Goal: Task Accomplishment & Management: Manage account settings

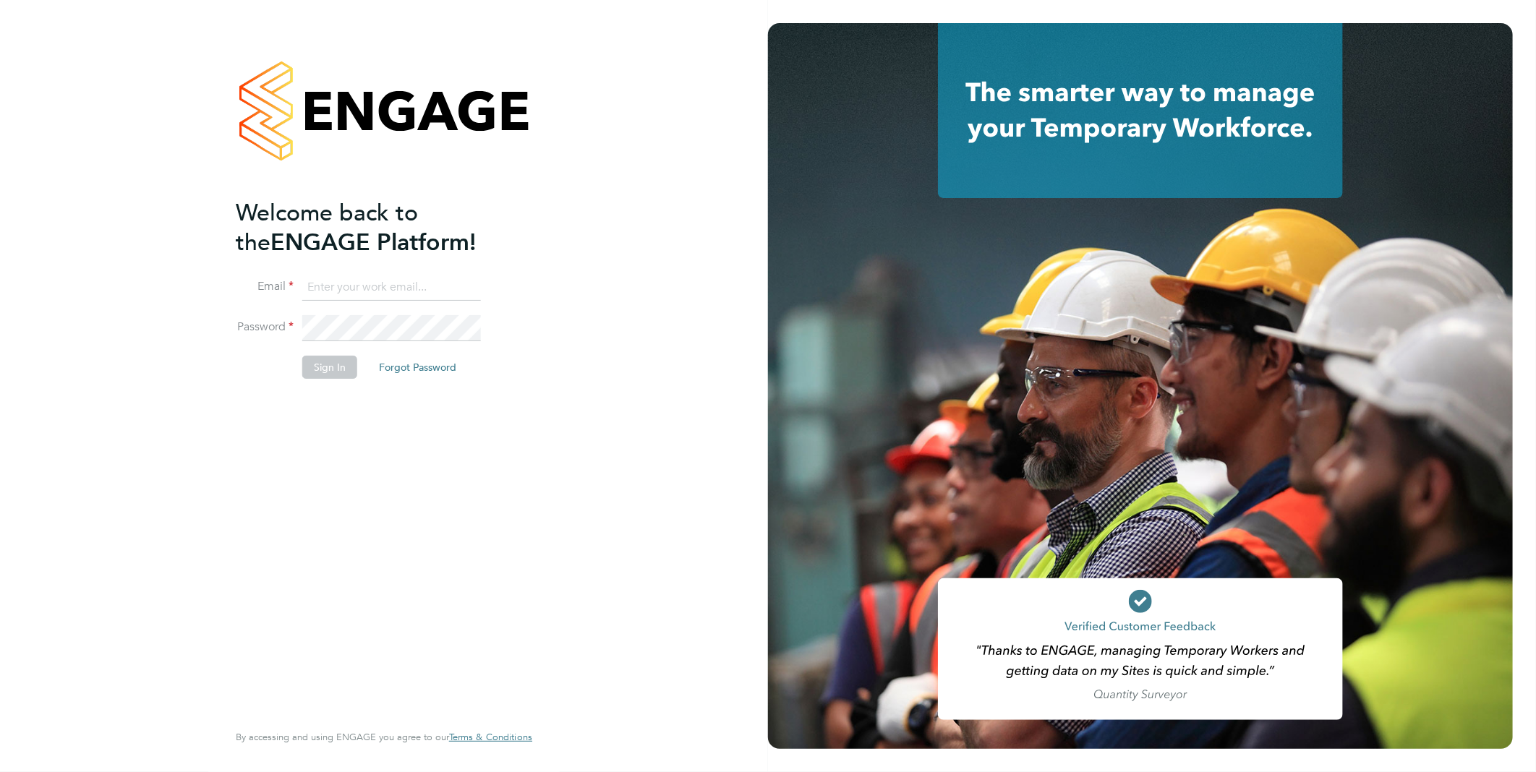
type input "anthony.mcalmont@ncclondon.ac.uk"
click at [323, 367] on button "Sign In" at bounding box center [329, 367] width 55 height 23
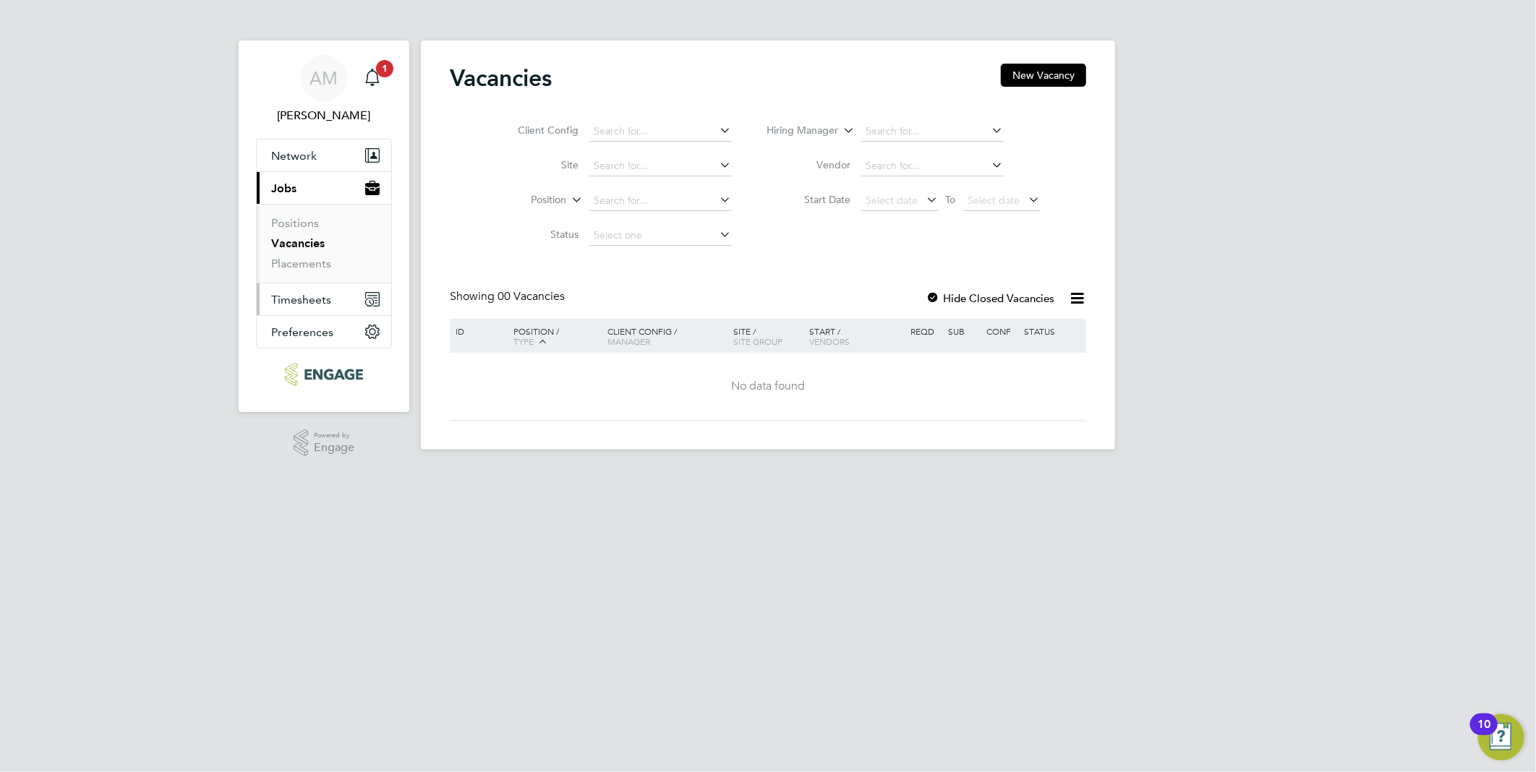
click at [306, 298] on span "Timesheets" at bounding box center [301, 300] width 60 height 14
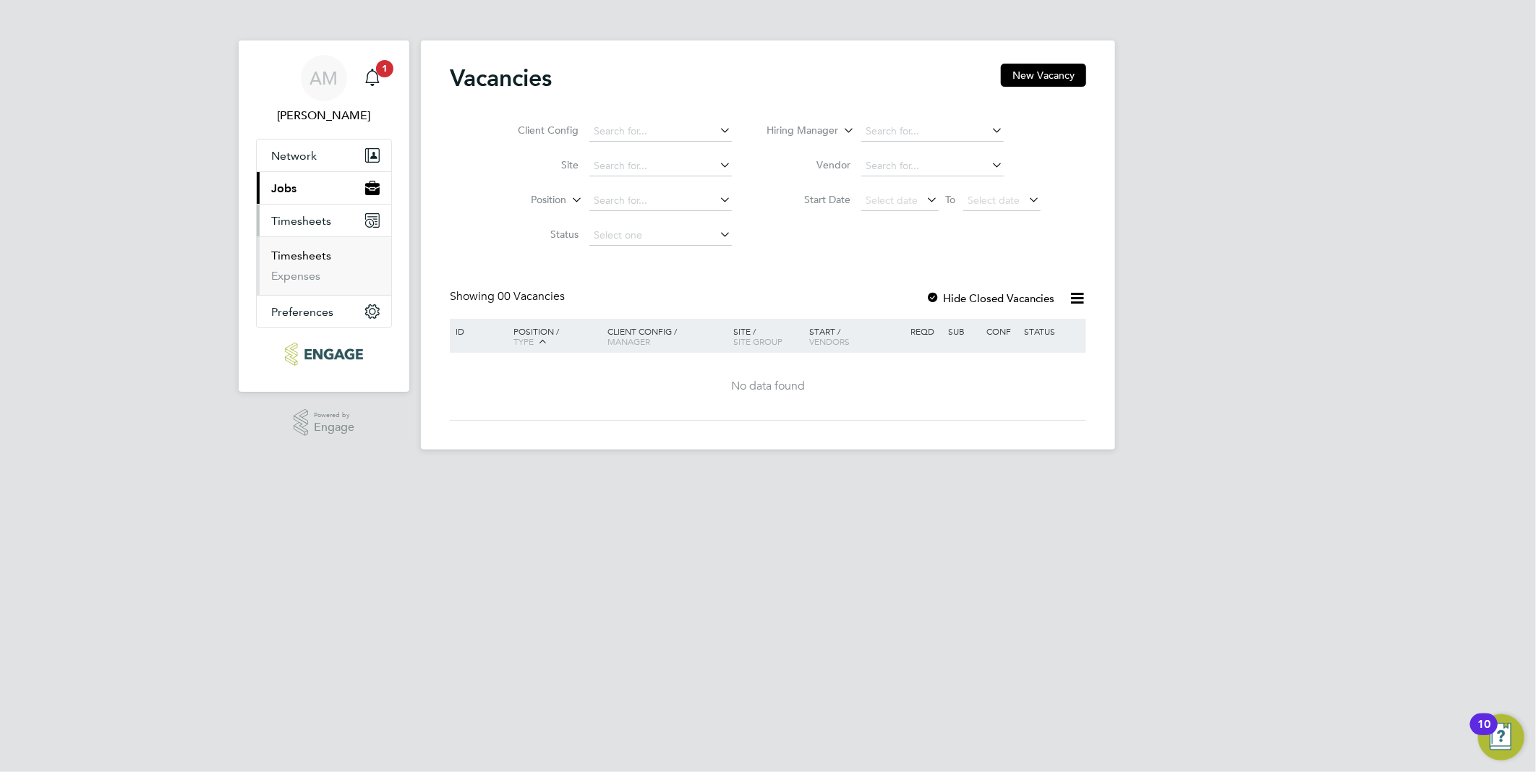
click at [298, 249] on link "Timesheets" at bounding box center [301, 256] width 60 height 14
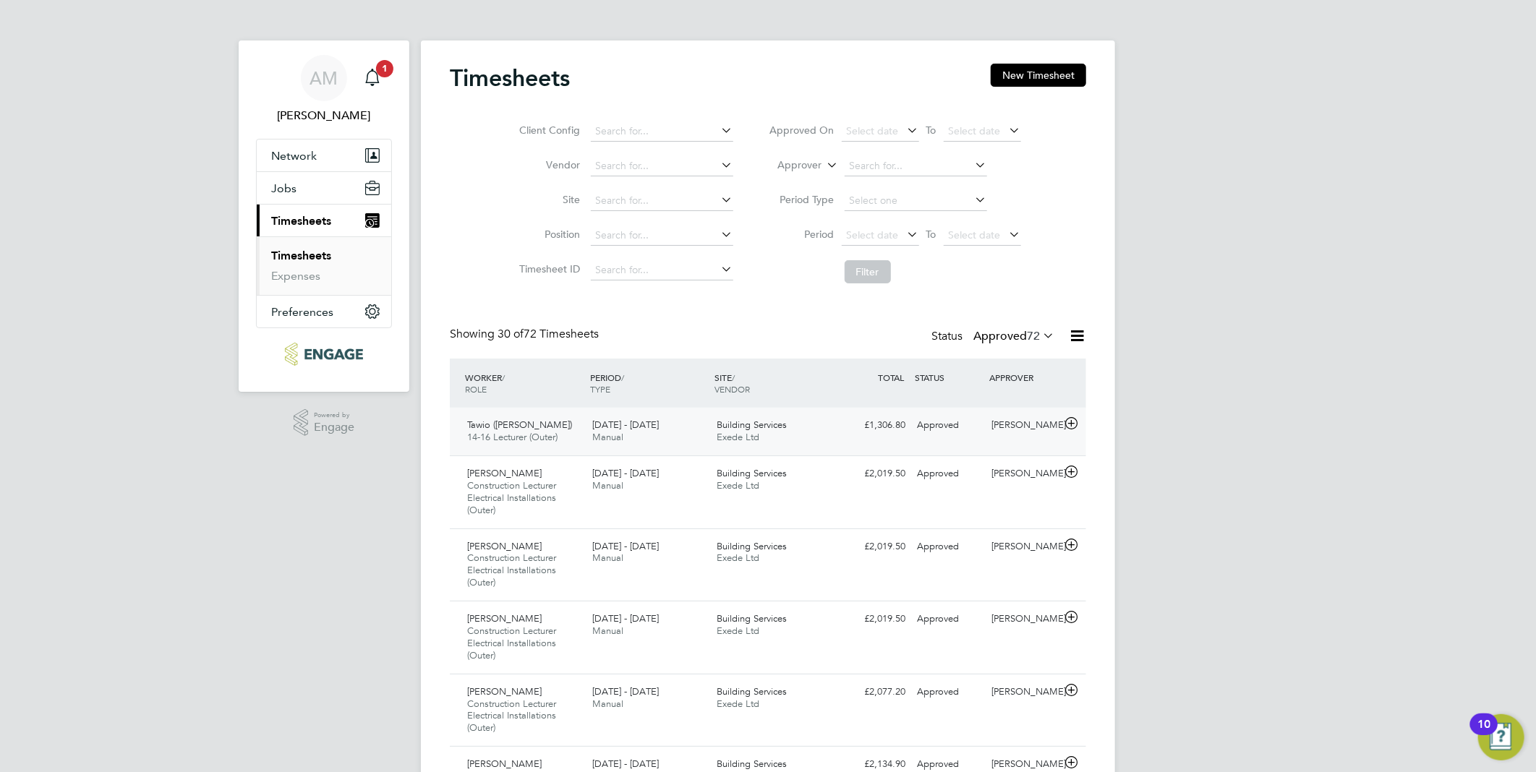
click at [521, 430] on div "[DEMOGRAPHIC_DATA] ([PERSON_NAME]) 14-16 Lecturer (Outer) [DATE] - [DATE]" at bounding box center [523, 432] width 125 height 36
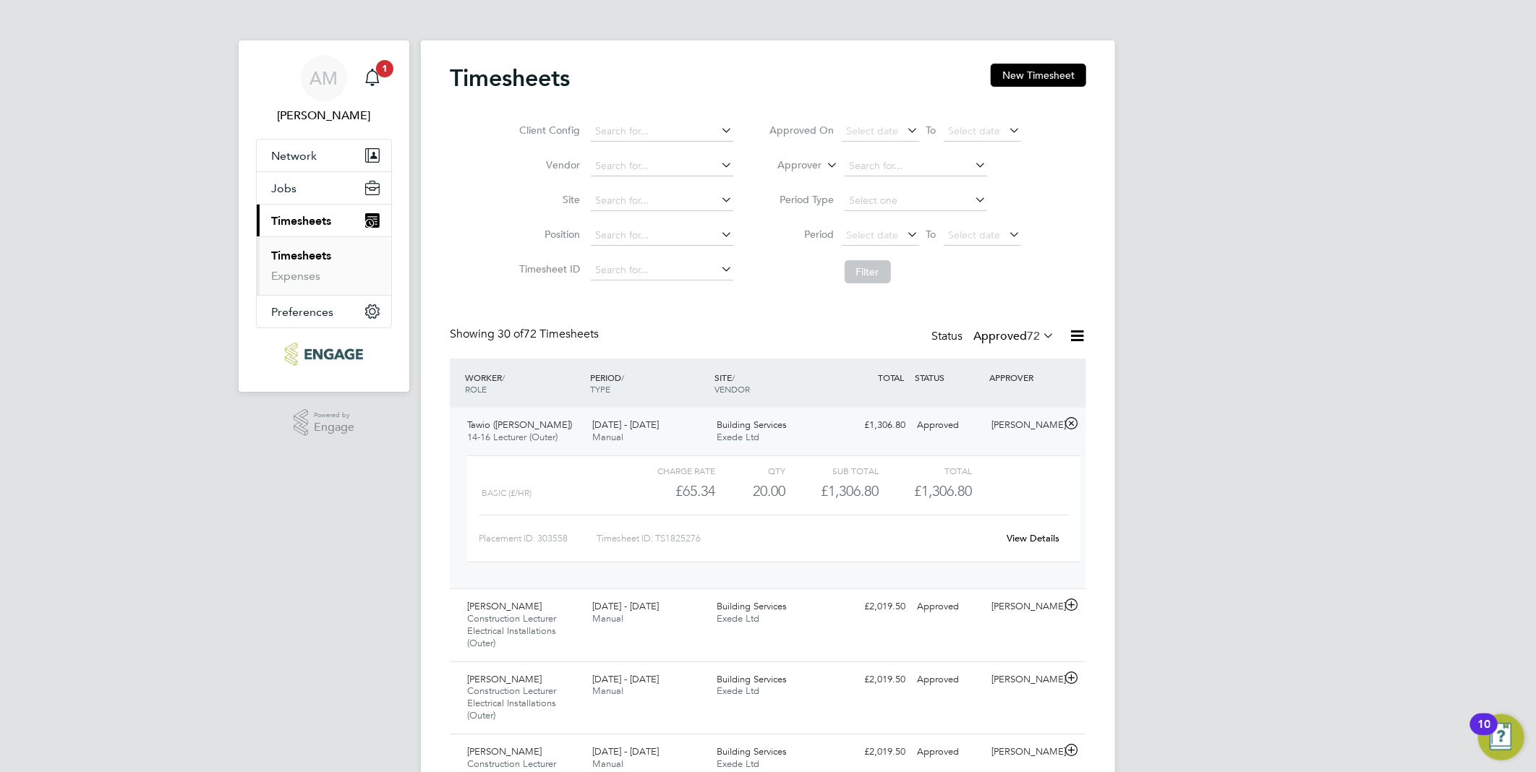
click at [736, 430] on div "Building Services Exede Ltd" at bounding box center [774, 432] width 125 height 36
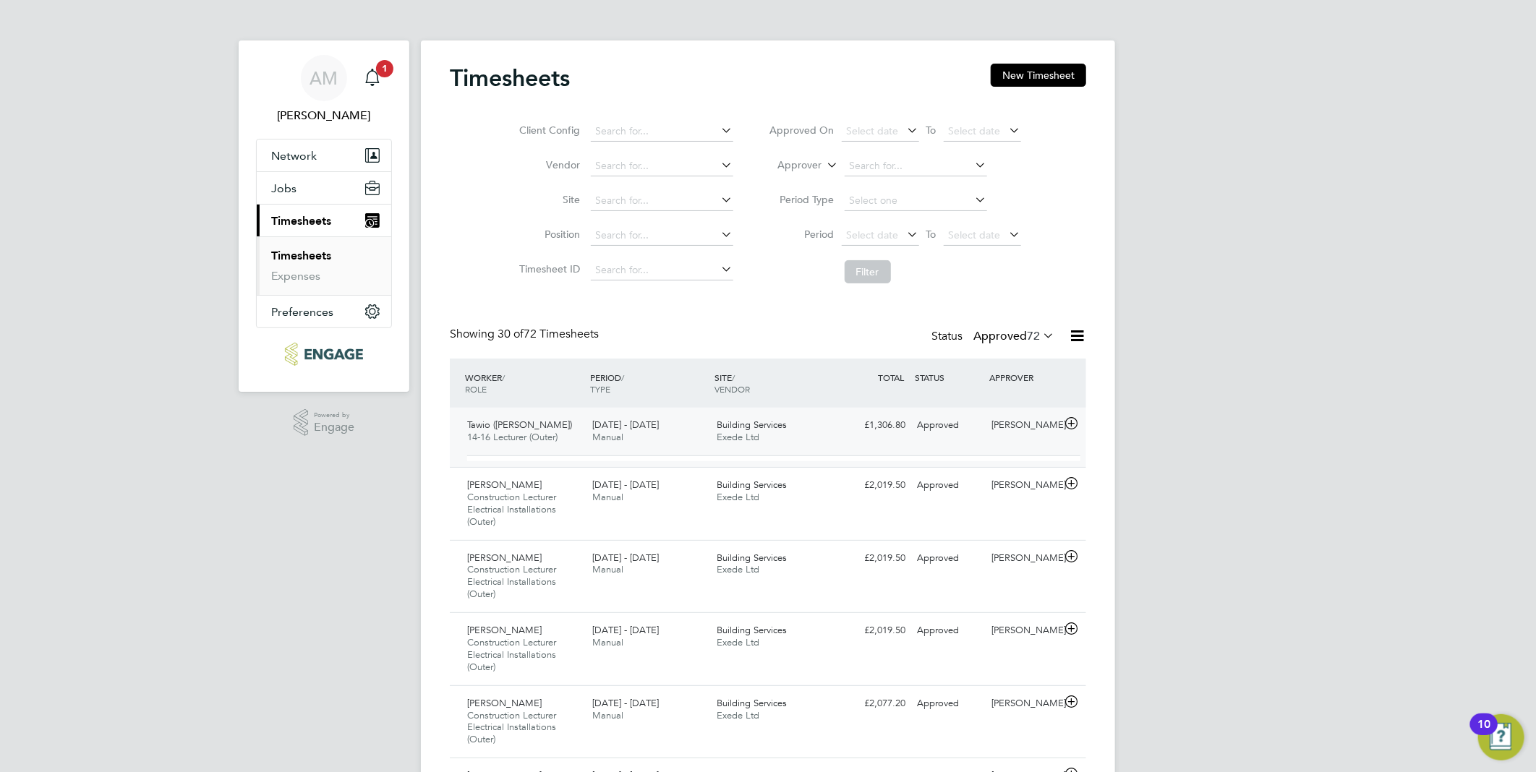
click at [736, 430] on div "Building Services Exede Ltd" at bounding box center [774, 432] width 125 height 36
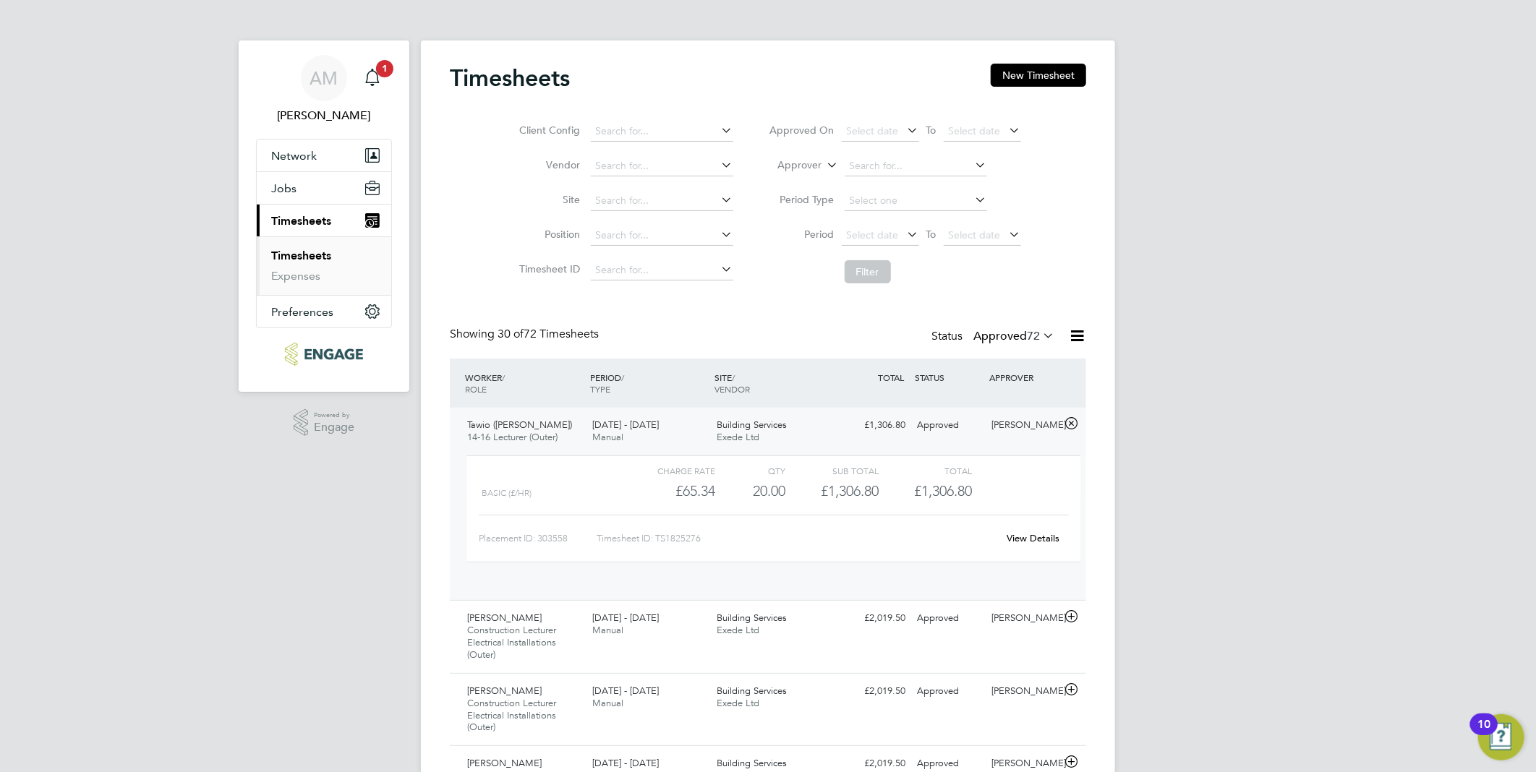
scroll to position [24, 141]
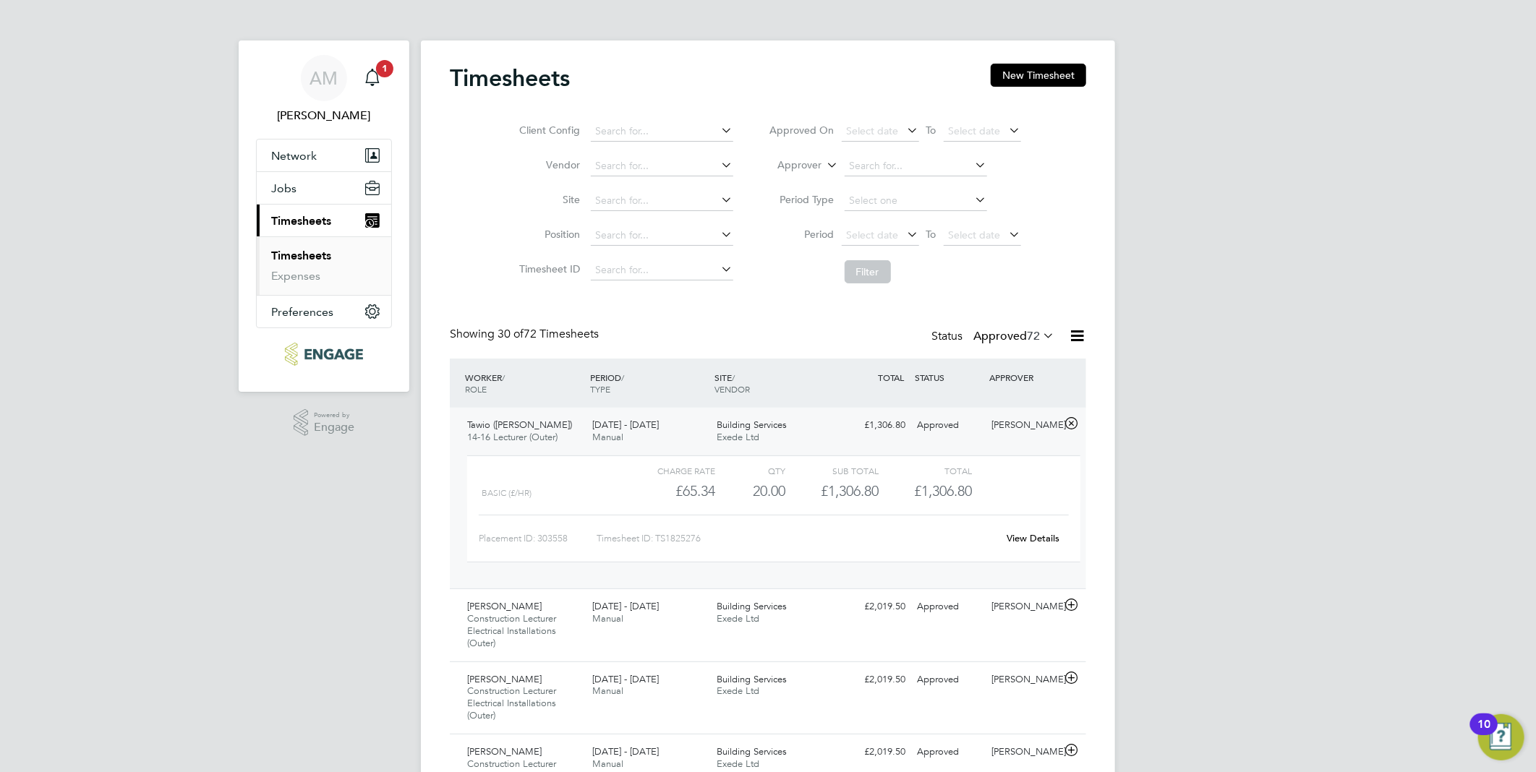
click at [1020, 538] on link "View Details" at bounding box center [1033, 538] width 53 height 12
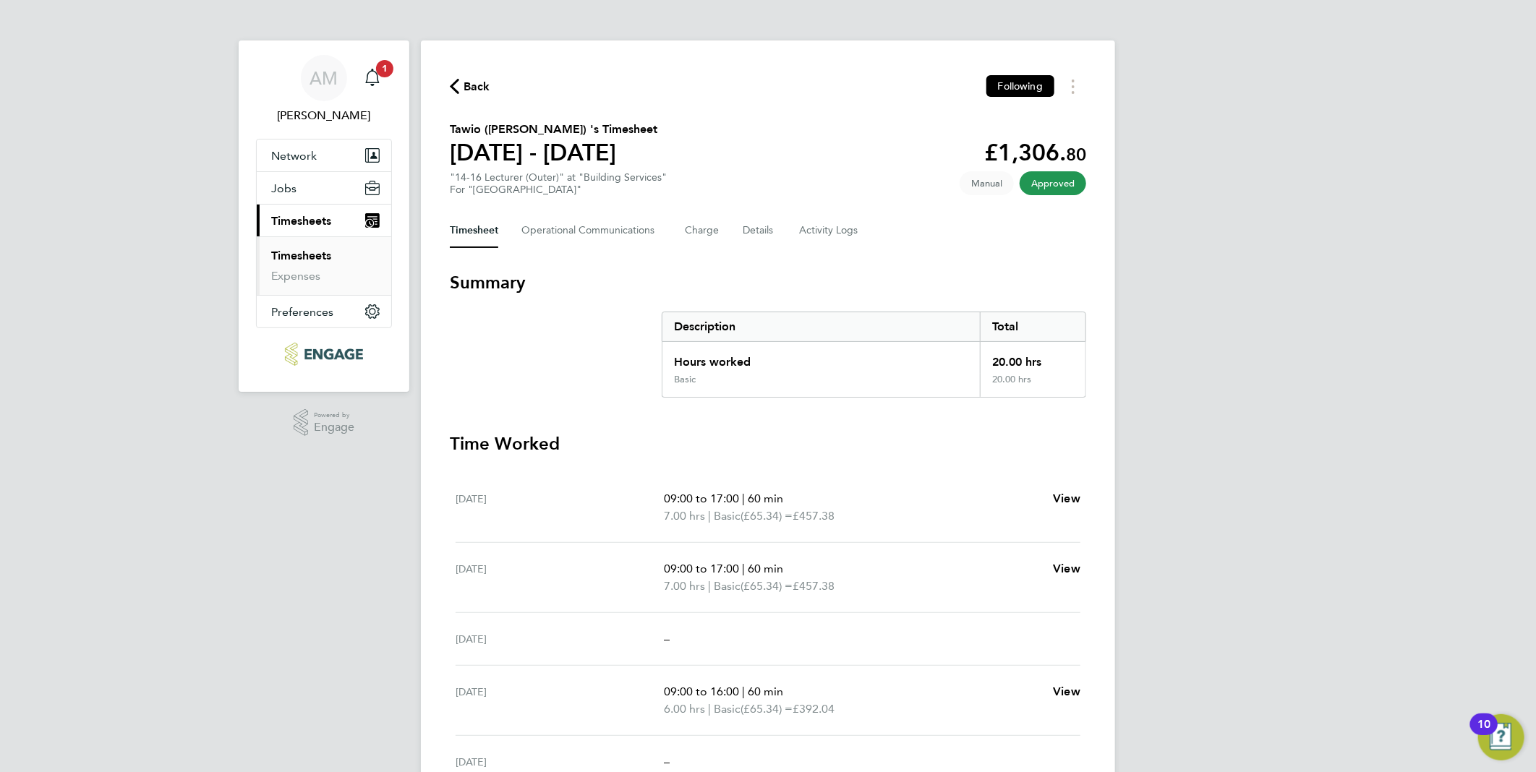
click at [1390, 132] on div "AM [PERSON_NAME] Notifications 1 Applications: Network Sites Workers Jobs Posit…" at bounding box center [768, 476] width 1536 height 952
click at [1035, 179] on span "Approved" at bounding box center [1053, 183] width 67 height 24
click at [326, 112] on span "[PERSON_NAME]" at bounding box center [324, 115] width 136 height 17
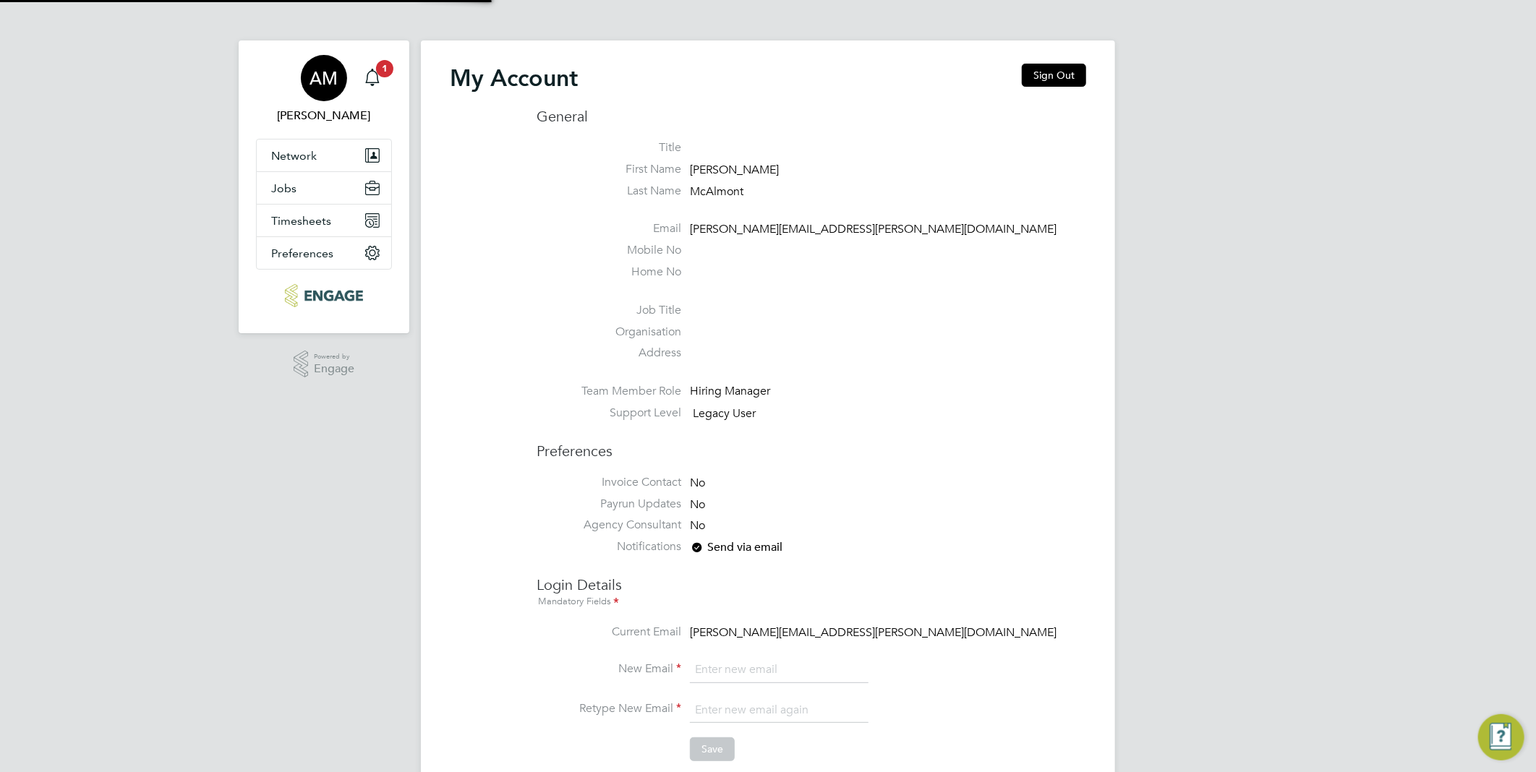
type input "[PERSON_NAME][EMAIL_ADDRESS][PERSON_NAME][DOMAIN_NAME]"
click at [293, 218] on span "Timesheets" at bounding box center [301, 221] width 60 height 14
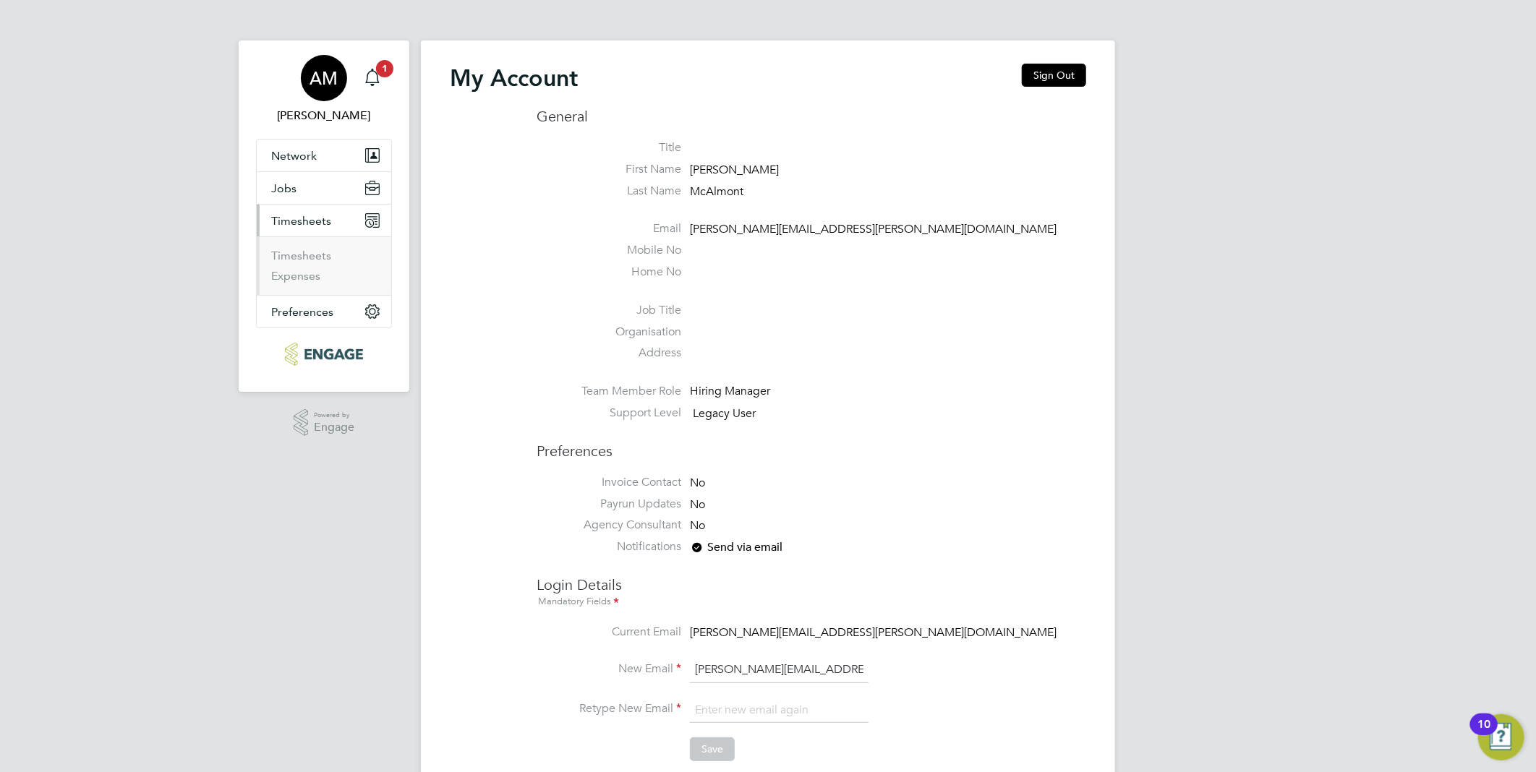
click at [313, 89] on div "AM" at bounding box center [324, 78] width 46 height 46
click at [372, 73] on icon "Main navigation" at bounding box center [372, 77] width 17 height 17
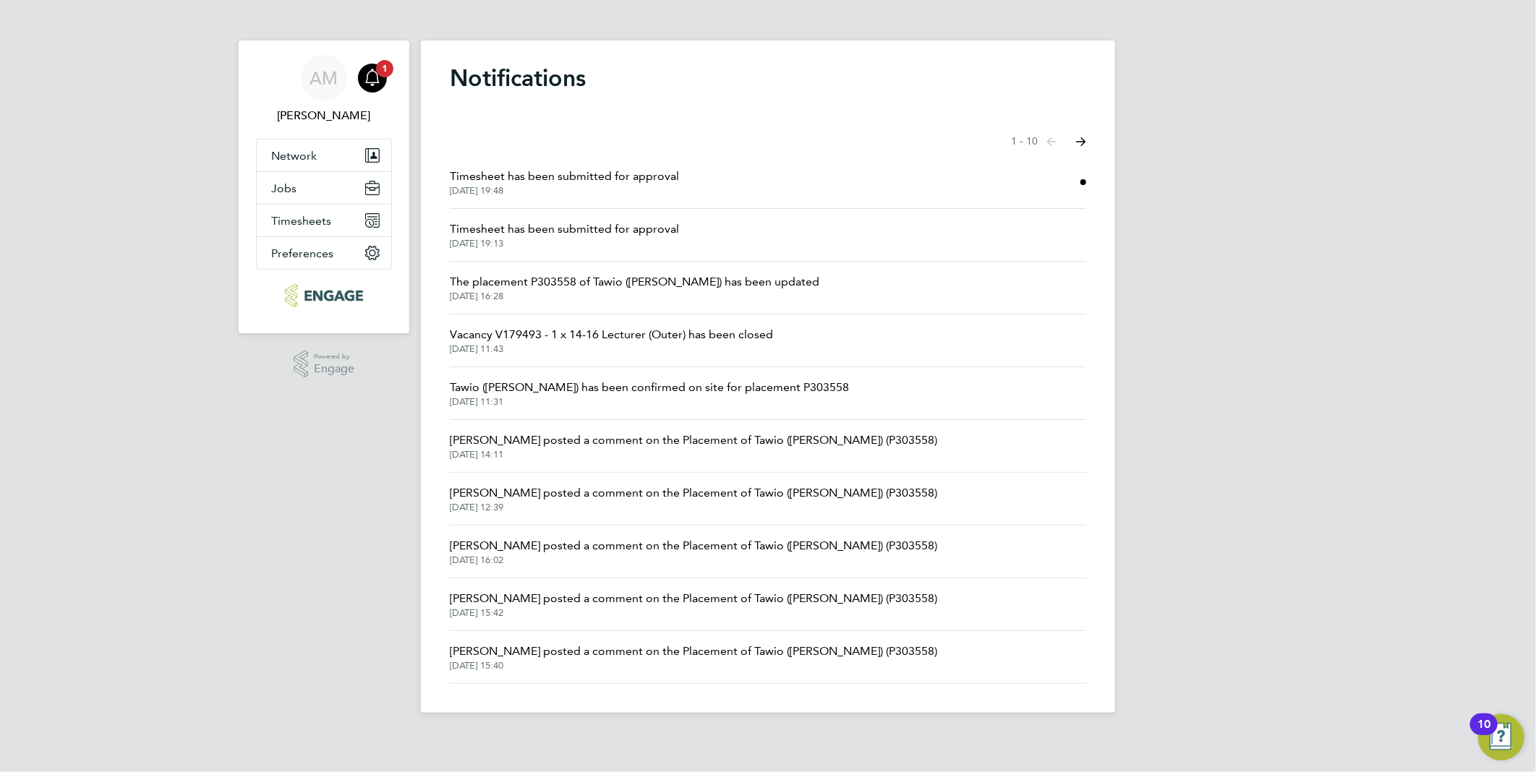
click at [500, 235] on span "Timesheet has been submitted for approval" at bounding box center [564, 229] width 229 height 17
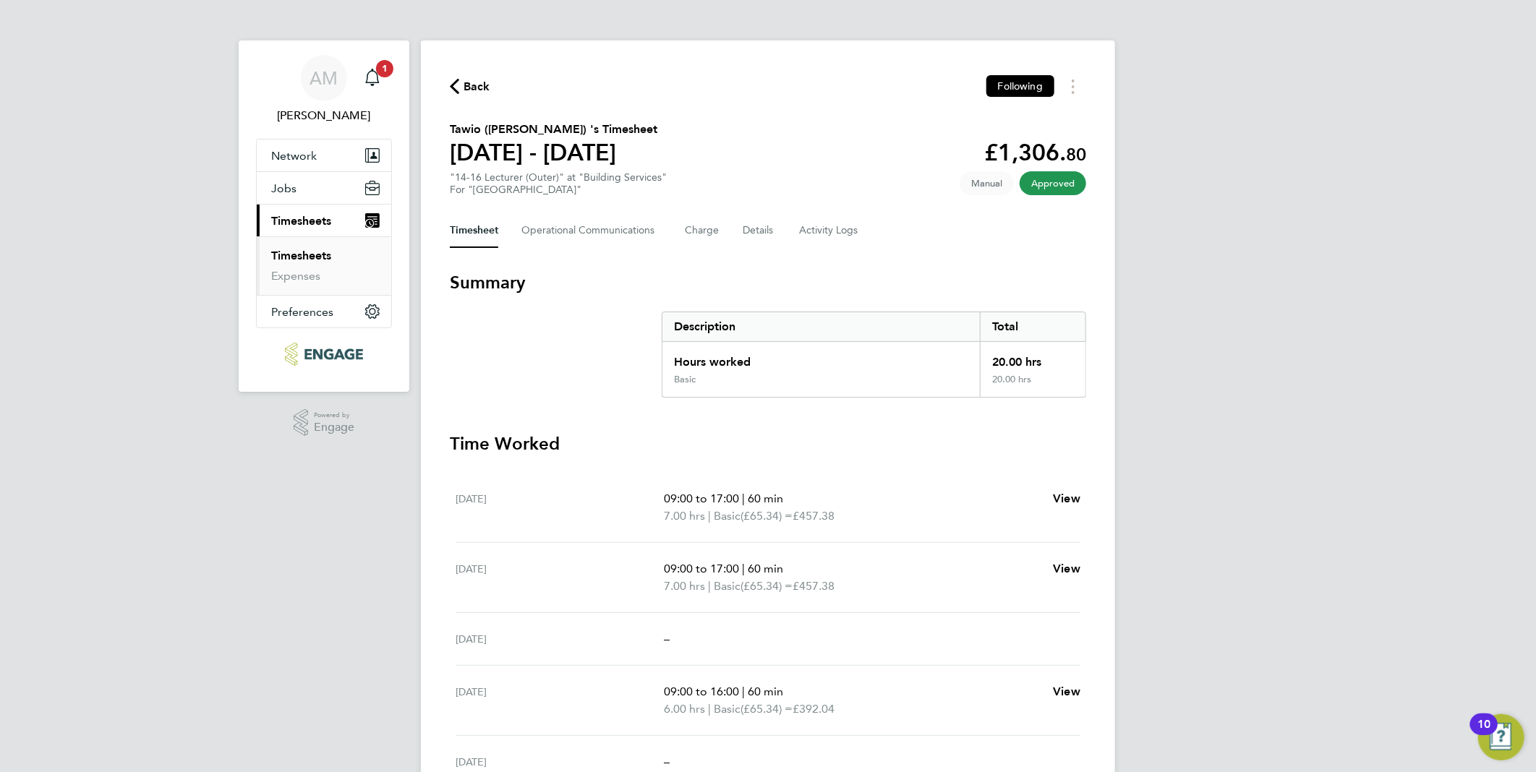
click at [456, 85] on icon "button" at bounding box center [454, 86] width 9 height 15
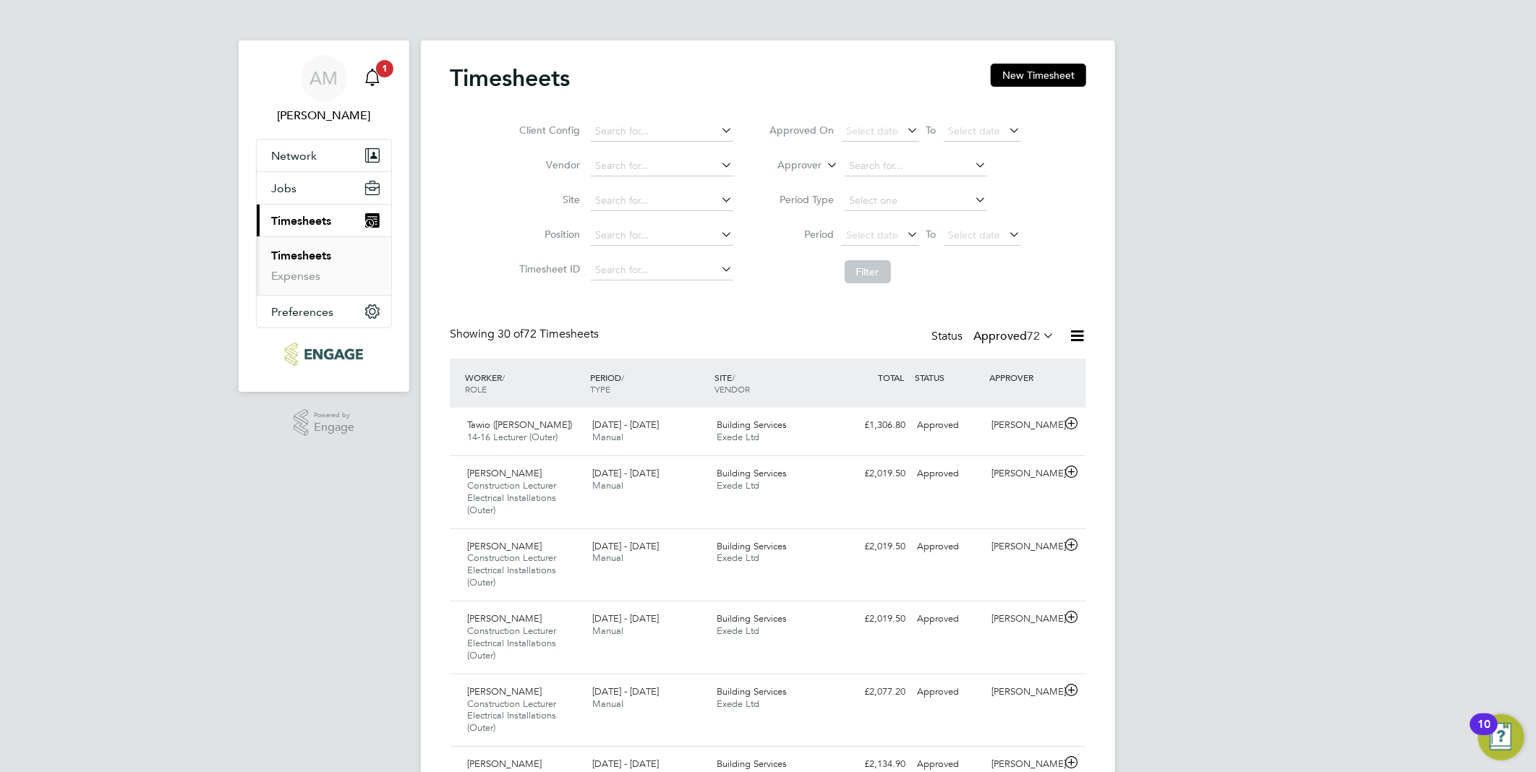
click at [369, 73] on icon "Main navigation" at bounding box center [372, 76] width 14 height 14
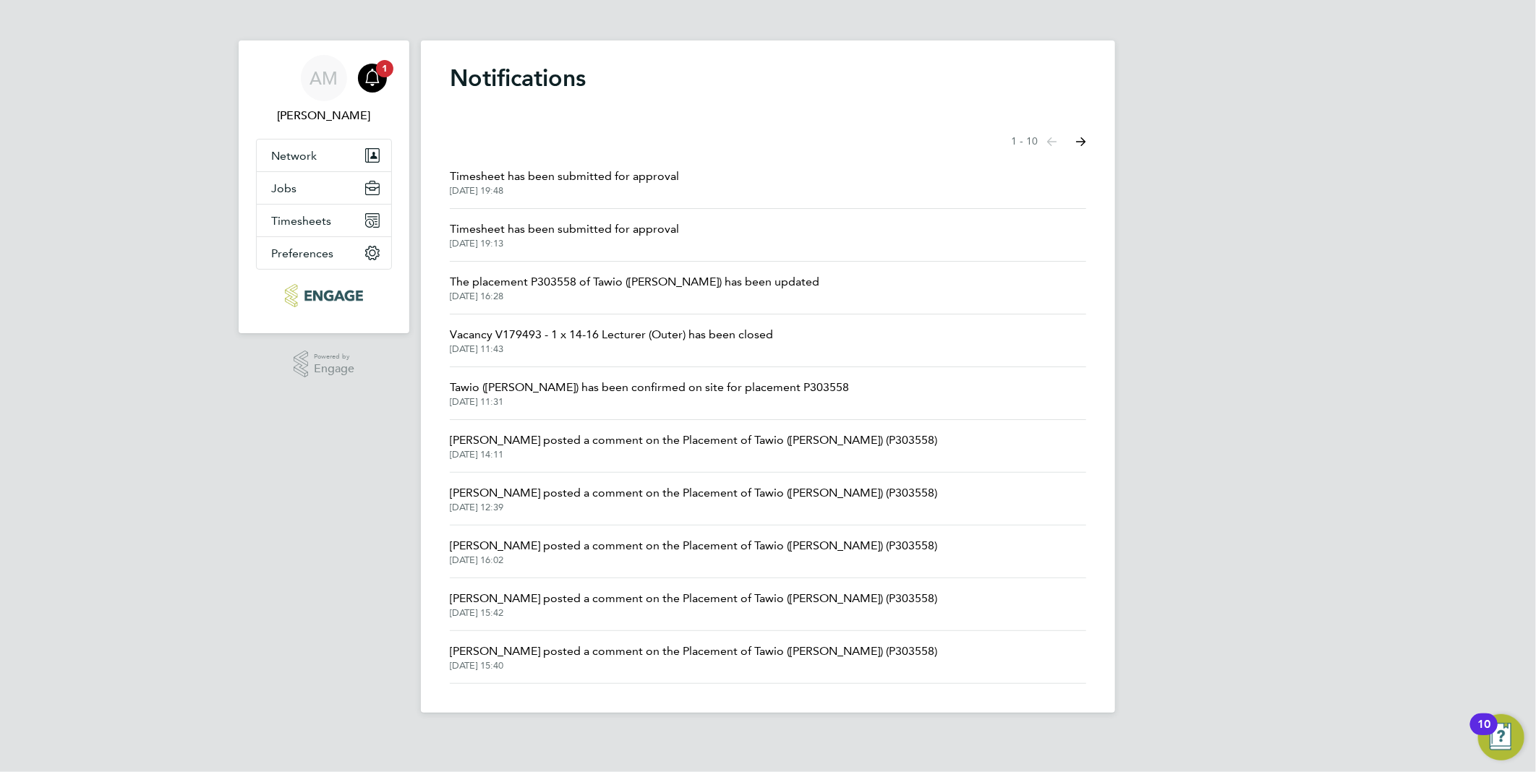
click at [497, 188] on span "[DATE] 19:48" at bounding box center [564, 191] width 229 height 12
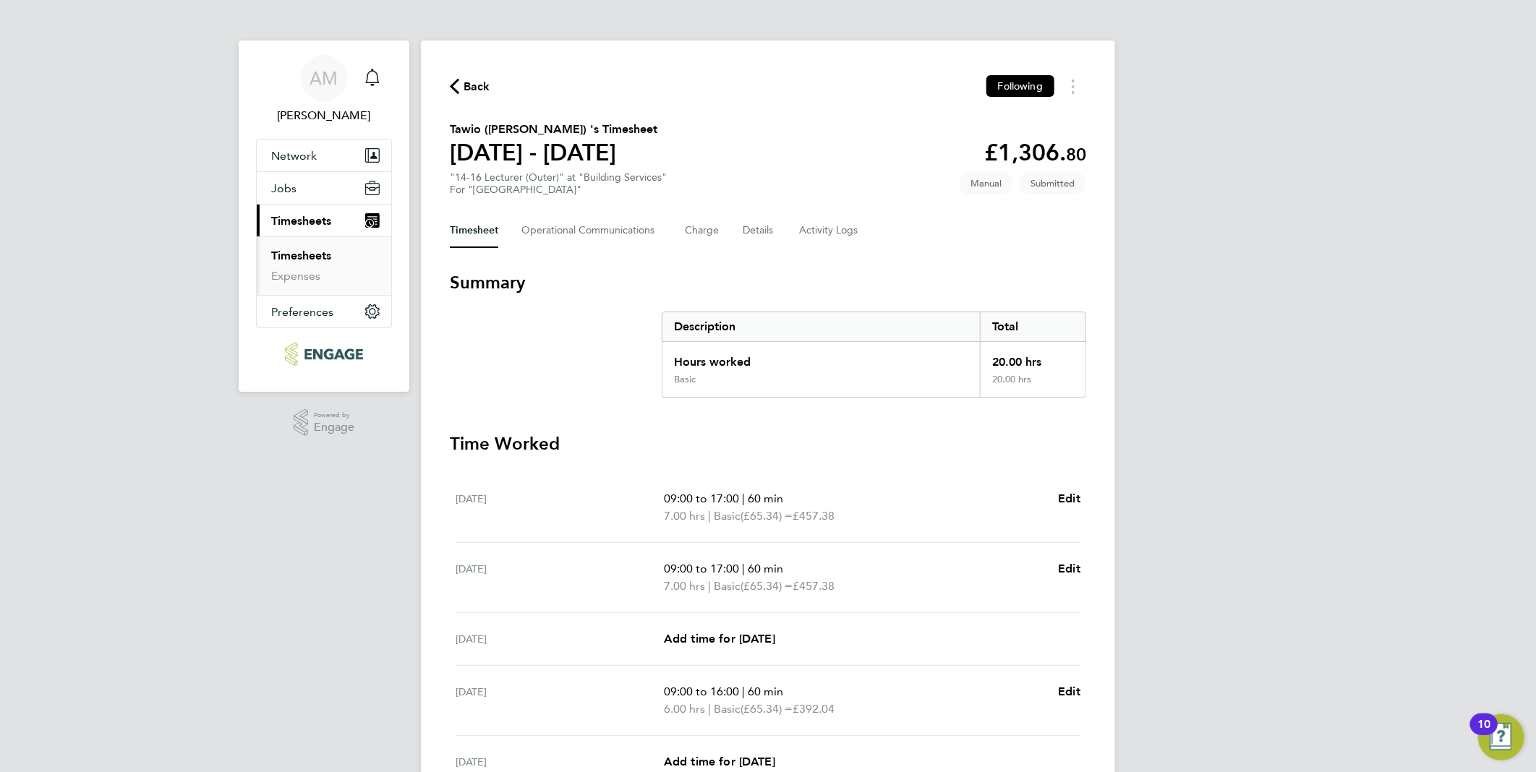
click at [1514, 128] on div "AM [PERSON_NAME] Notifications Applications: Network Sites Workers Jobs Positio…" at bounding box center [768, 511] width 1536 height 1022
click at [582, 444] on h3 "Time Worked" at bounding box center [768, 443] width 636 height 23
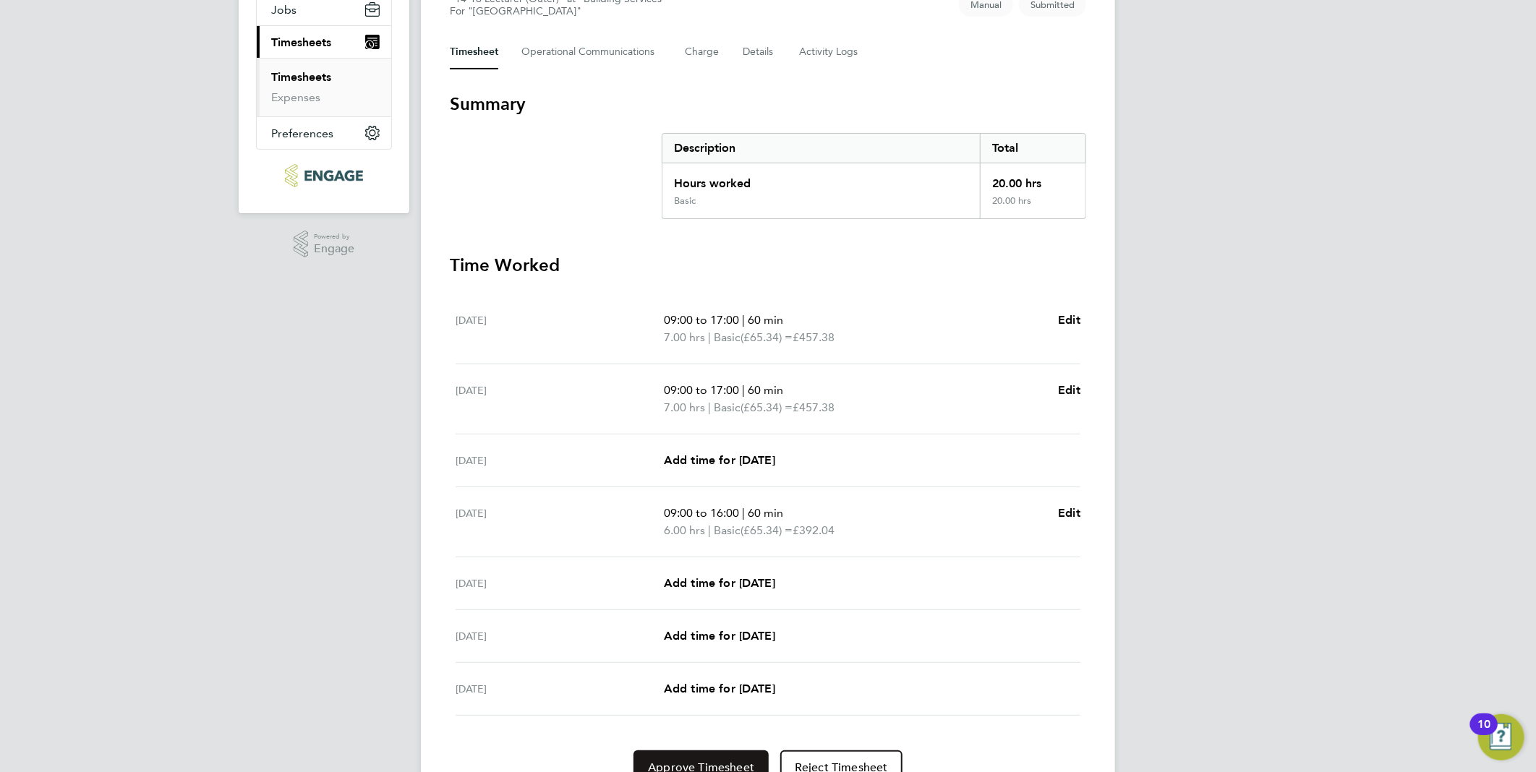
click at [685, 761] on span "Approve Timesheet" at bounding box center [701, 768] width 106 height 14
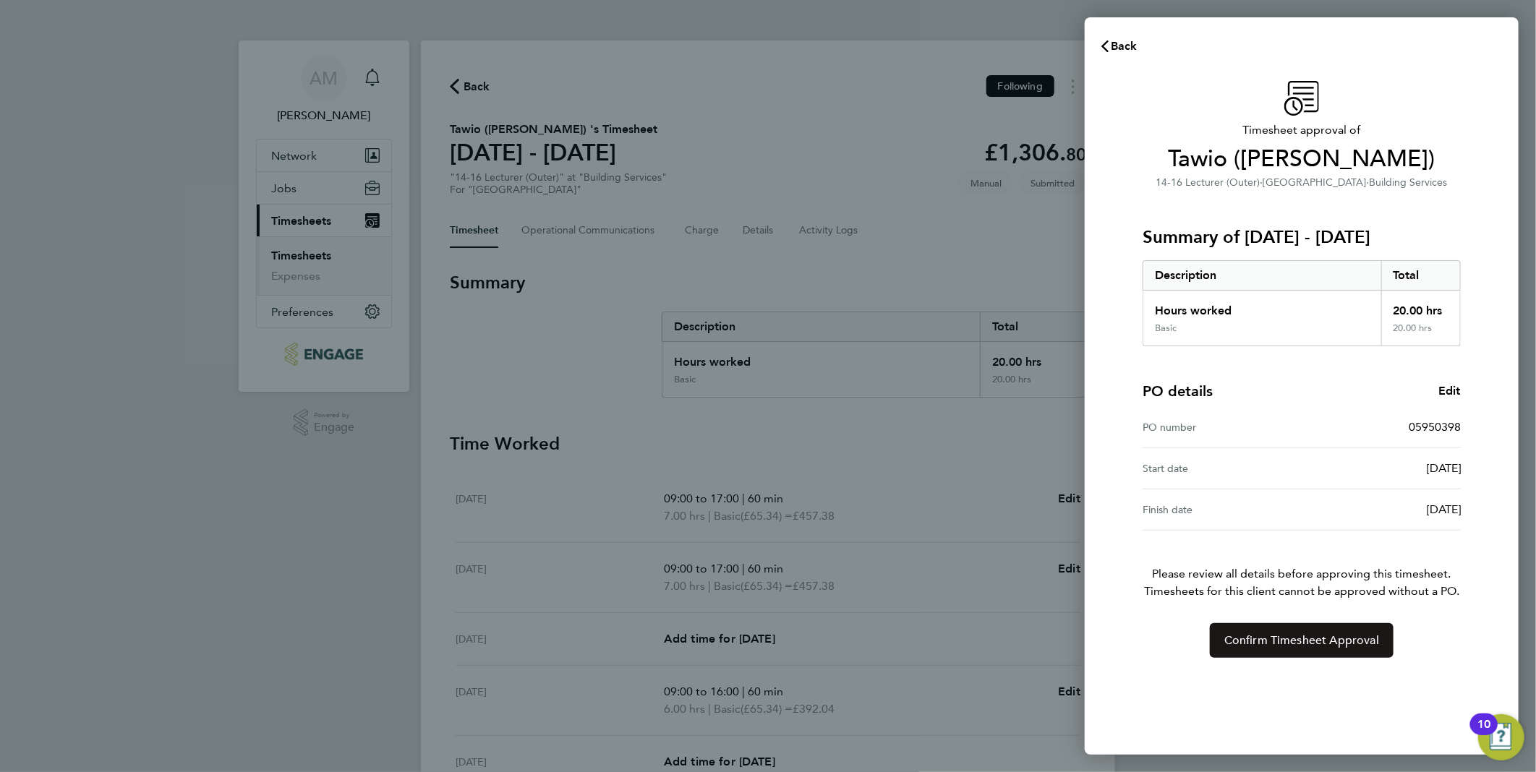
click at [1274, 642] on span "Confirm Timesheet Approval" at bounding box center [1301, 641] width 155 height 14
